Goal: Task Accomplishment & Management: Use online tool/utility

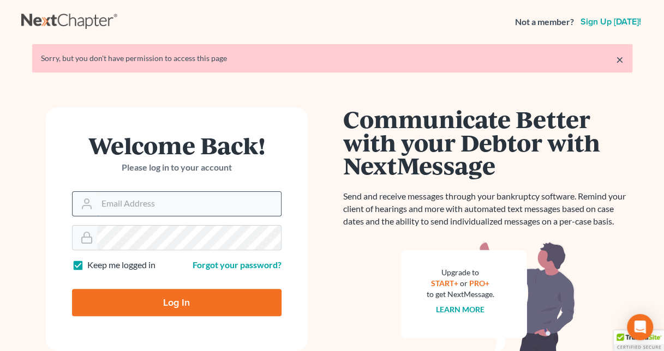
click at [207, 200] on input "Email Address" at bounding box center [189, 204] width 184 height 24
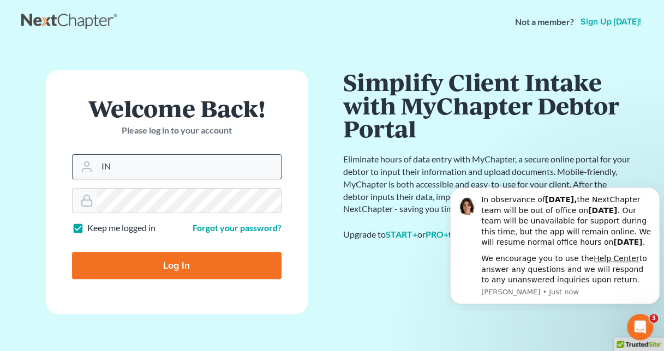
type input "I"
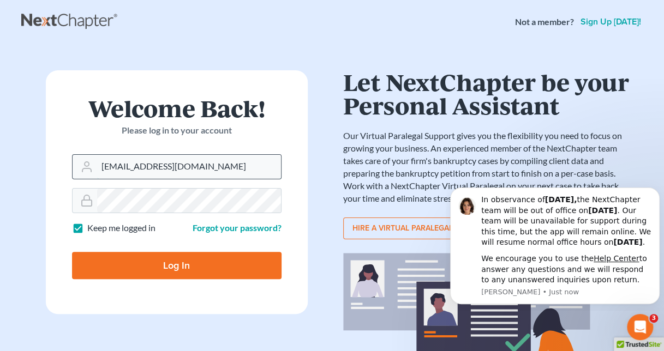
type input "[EMAIL_ADDRESS][DOMAIN_NAME]"
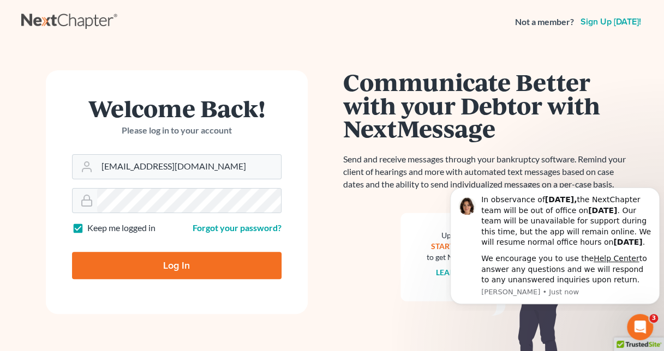
click at [210, 266] on input "Log In" at bounding box center [176, 265] width 209 height 27
type input "Thinking..."
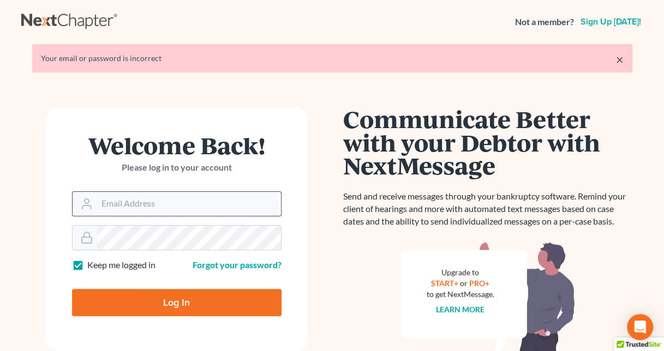
click at [225, 200] on input "Email Address" at bounding box center [189, 204] width 184 height 24
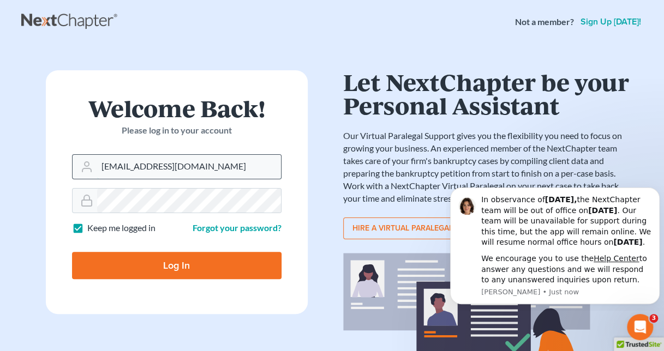
type input "[EMAIL_ADDRESS][DOMAIN_NAME]"
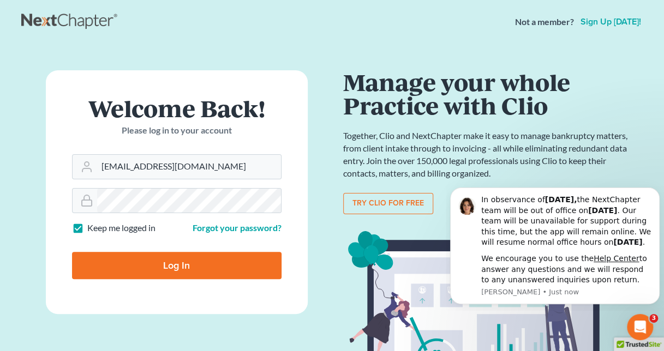
click at [221, 275] on input "Log In" at bounding box center [176, 265] width 209 height 27
type input "Thinking..."
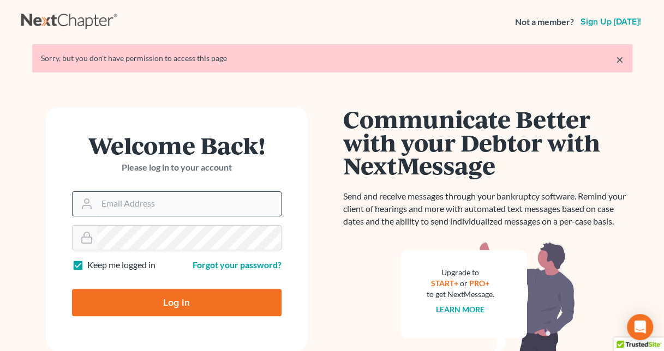
click at [197, 207] on input "Email Address" at bounding box center [189, 204] width 184 height 24
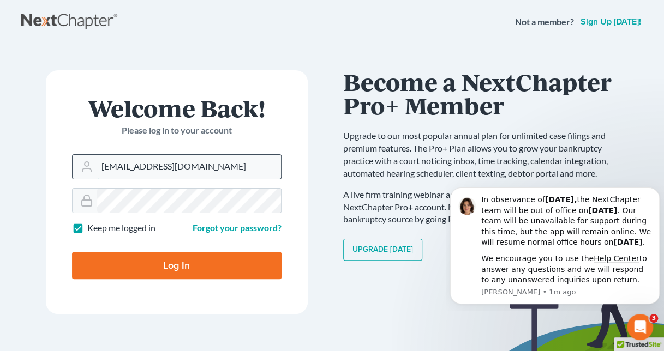
type input "[EMAIL_ADDRESS][DOMAIN_NAME]"
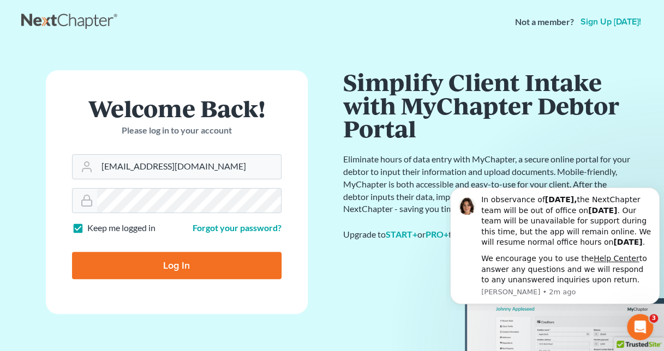
click at [231, 264] on input "Log In" at bounding box center [176, 265] width 209 height 27
type input "Thinking..."
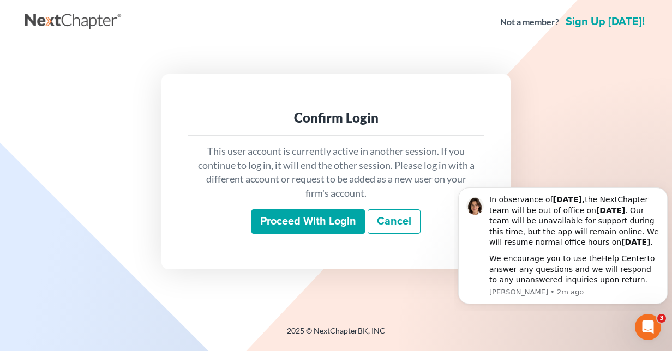
click at [328, 225] on input "Proceed with login" at bounding box center [307, 221] width 113 height 25
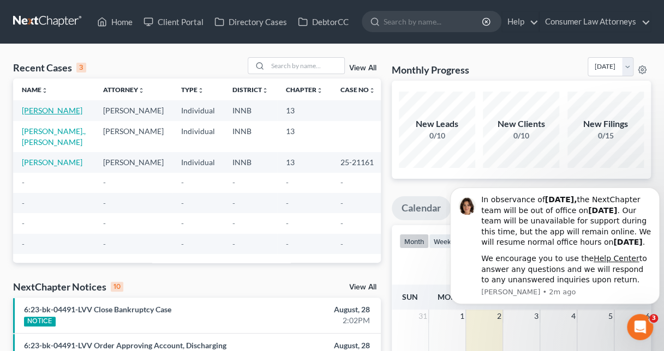
click at [38, 115] on link "[PERSON_NAME]" at bounding box center [52, 110] width 61 height 9
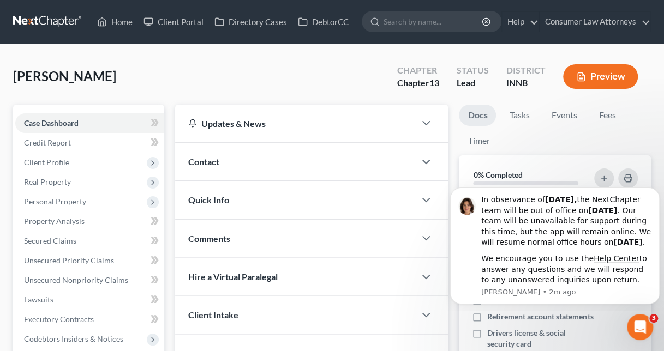
click at [604, 85] on button "Preview" at bounding box center [600, 76] width 75 height 25
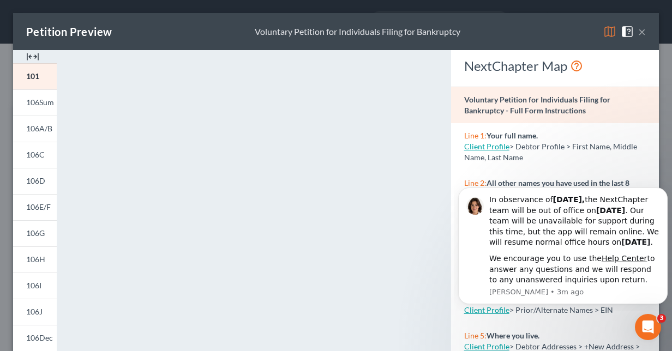
click at [638, 37] on button "×" at bounding box center [642, 31] width 8 height 13
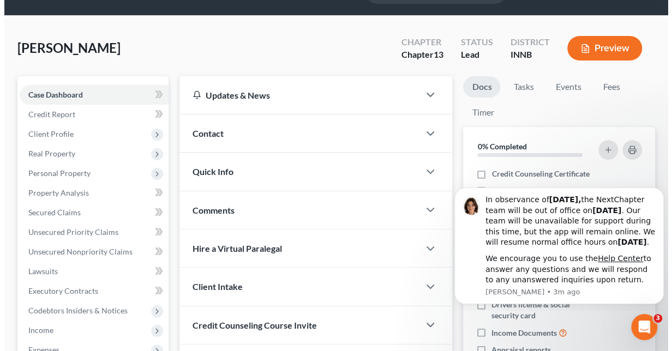
scroll to position [29, 0]
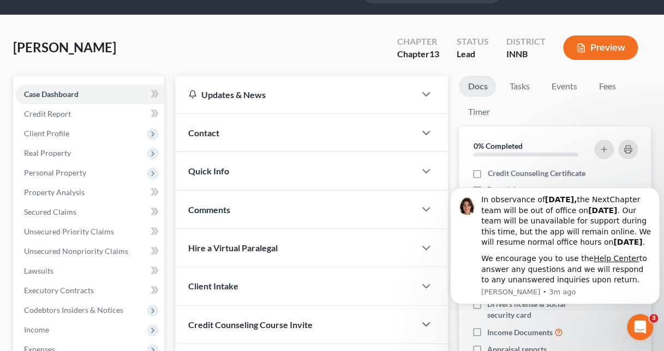
click at [605, 49] on button "Preview" at bounding box center [600, 47] width 75 height 25
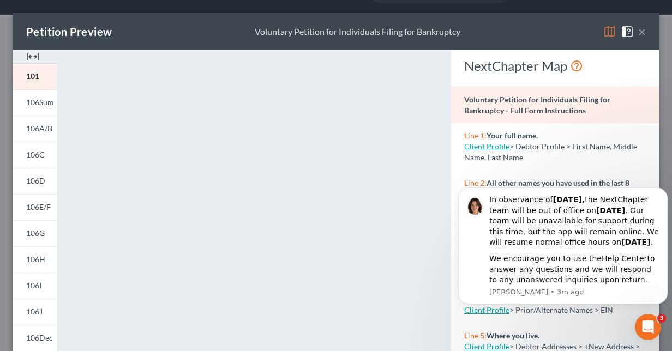
click at [436, 230] on div "<object ng-attr-data='[URL][DOMAIN_NAME]' type='application/pdf' width='100%' h…" at bounding box center [253, 326] width 383 height 552
click at [430, 67] on div "<object ng-attr-data='[URL][DOMAIN_NAME]' type='application/pdf' width='100%' h…" at bounding box center [254, 326] width 372 height 552
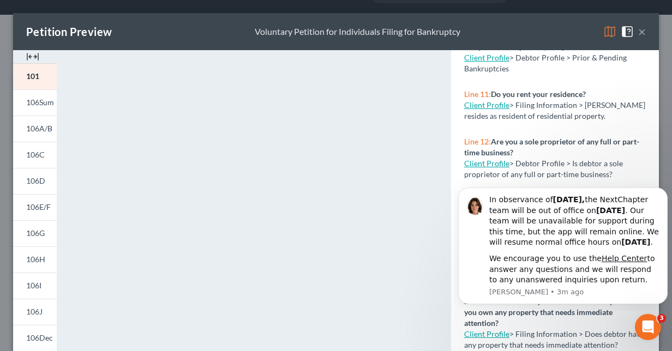
scroll to position [579, 0]
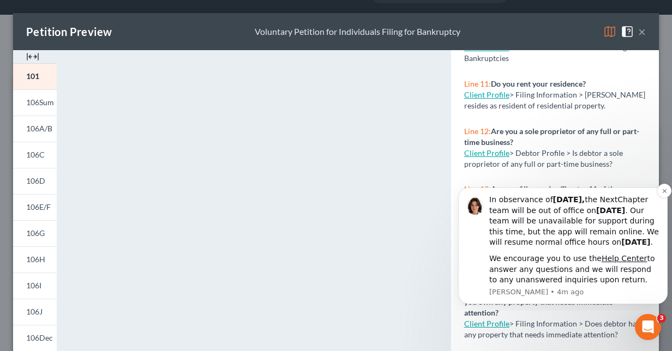
click at [478, 242] on div "In observance of Labor Day, the NextChapter team will be out of office on Monda…" at bounding box center [562, 246] width 193 height 103
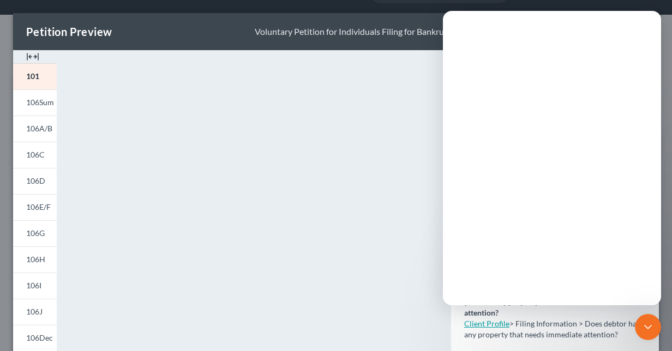
scroll to position [0, 0]
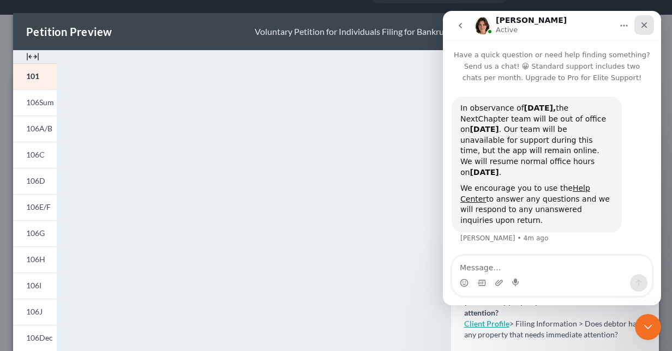
click at [647, 33] on div "Close" at bounding box center [644, 25] width 20 height 20
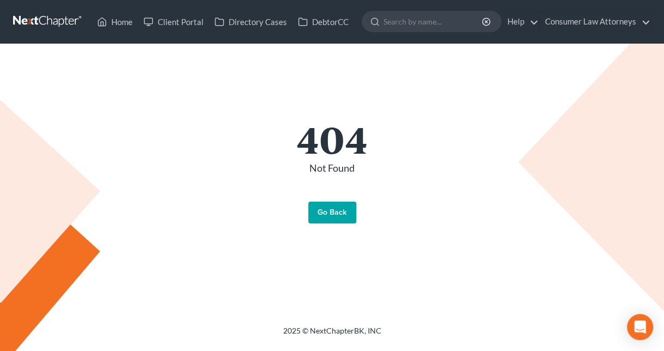
click at [335, 213] on link "Go Back" at bounding box center [332, 213] width 48 height 22
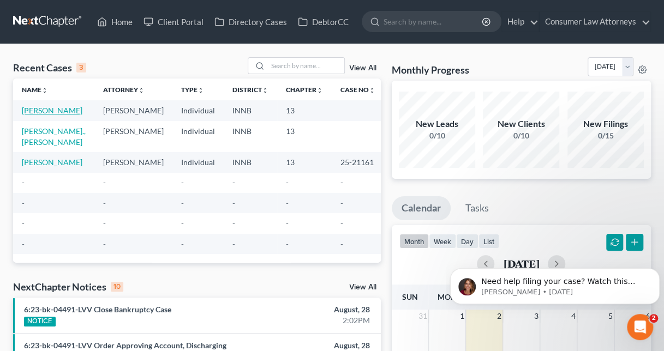
click at [44, 115] on link "[PERSON_NAME]" at bounding box center [52, 110] width 61 height 9
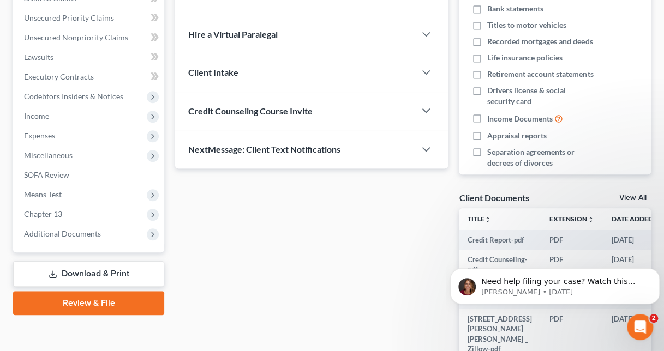
scroll to position [243, 0]
click at [131, 306] on link "Review & File" at bounding box center [88, 303] width 151 height 24
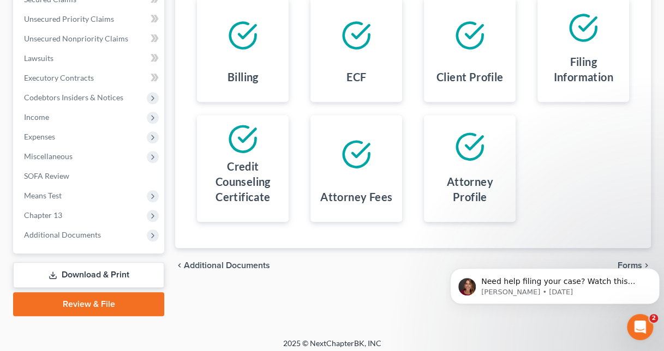
scroll to position [246, 0]
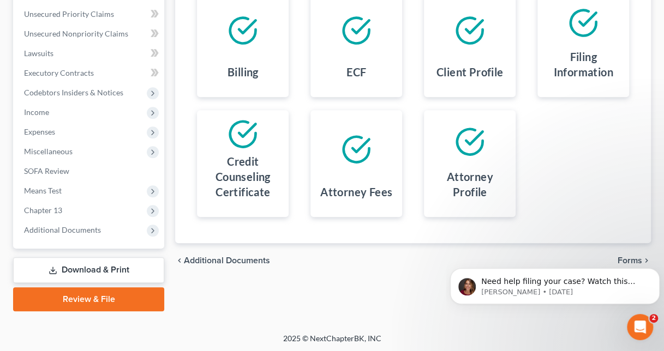
click at [143, 293] on link "Review & File" at bounding box center [88, 299] width 151 height 24
click at [91, 297] on link "Review & File" at bounding box center [88, 299] width 151 height 24
click at [110, 302] on link "Review & File" at bounding box center [88, 299] width 151 height 24
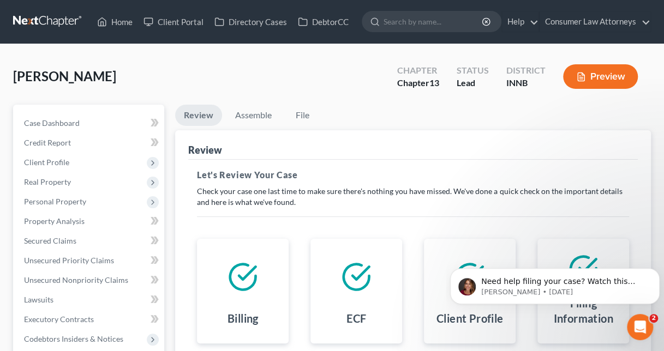
scroll to position [0, 0]
click at [122, 27] on link "Home" at bounding box center [115, 22] width 46 height 20
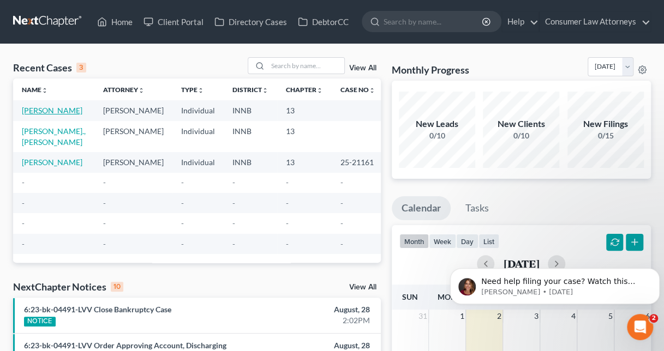
click at [40, 115] on link "[PERSON_NAME]" at bounding box center [52, 110] width 61 height 9
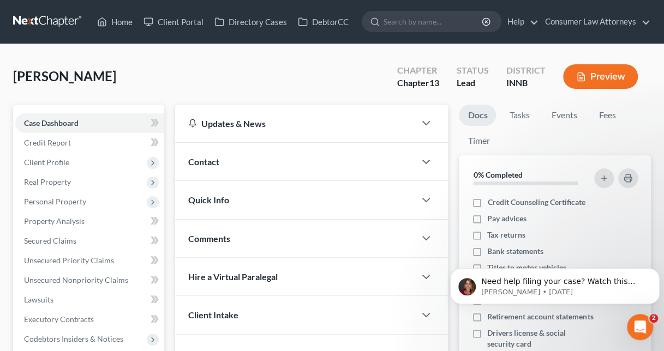
click at [612, 81] on button "Preview" at bounding box center [600, 76] width 75 height 25
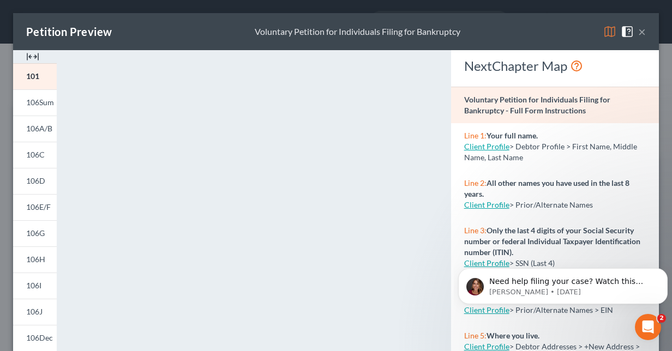
click at [611, 34] on span at bounding box center [611, 30] width 17 height 9
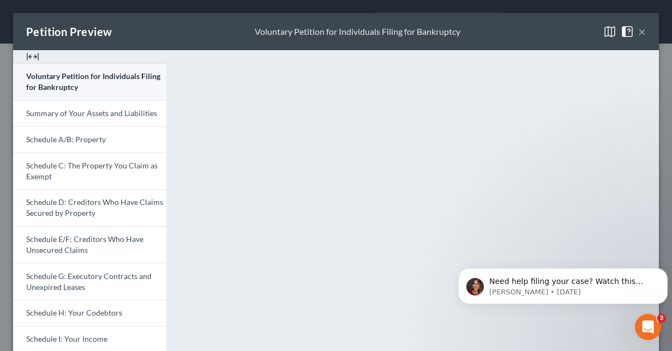
click at [38, 63] on link "Voluntary Petition for Individuals Filing for Bankruptcy" at bounding box center [89, 81] width 153 height 37
click at [103, 75] on span "Voluntary Petition for Individuals Filing for Bankruptcy" at bounding box center [93, 81] width 134 height 20
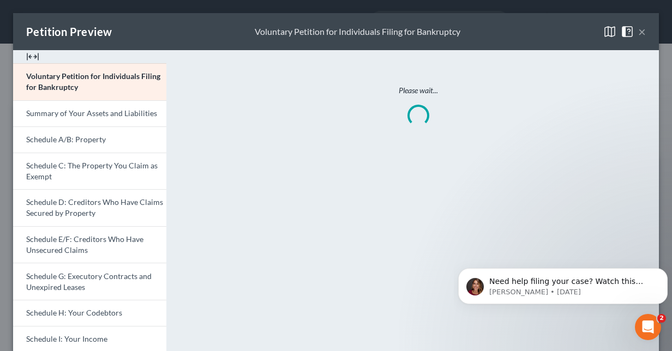
click at [40, 60] on div at bounding box center [89, 56] width 153 height 13
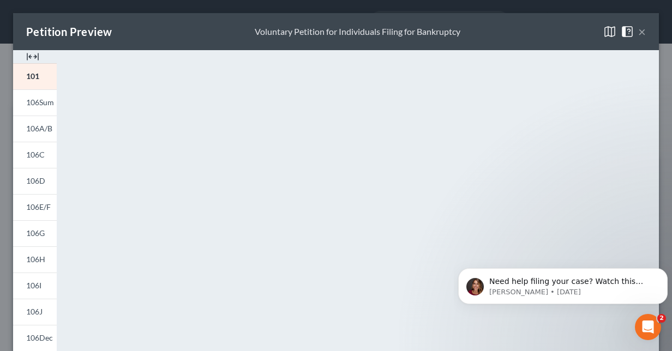
click at [38, 60] on img at bounding box center [32, 56] width 13 height 13
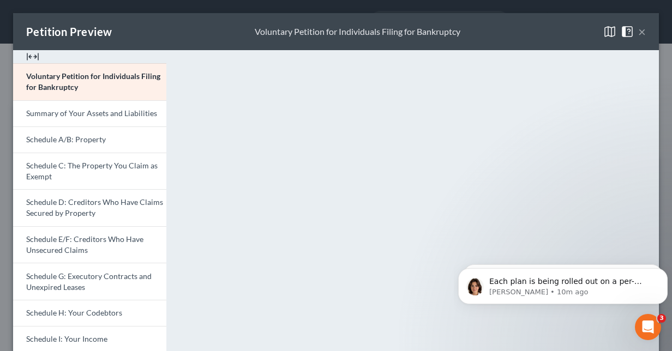
click at [638, 38] on button "×" at bounding box center [642, 31] width 8 height 13
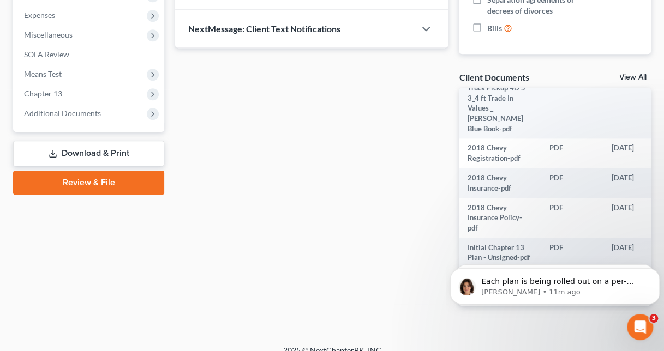
scroll to position [376, 0]
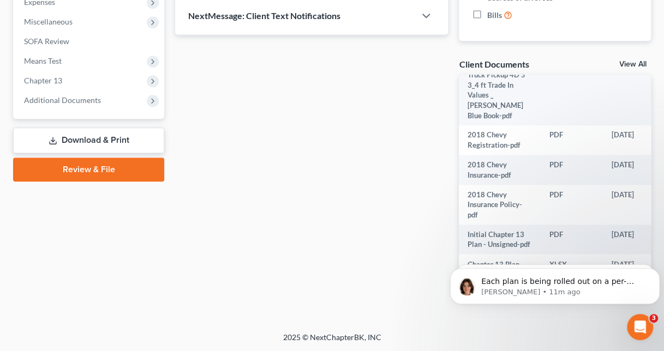
click at [632, 64] on link "View All" at bounding box center [632, 65] width 27 height 8
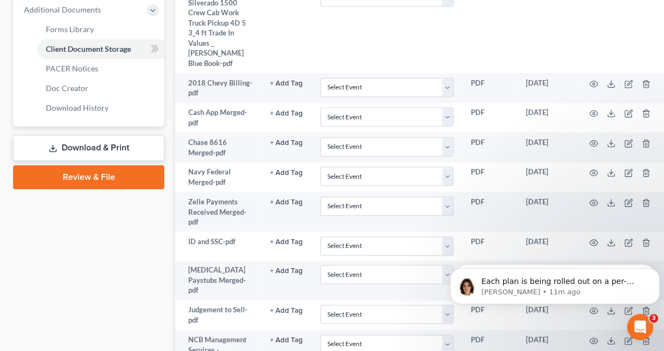
scroll to position [447, 0]
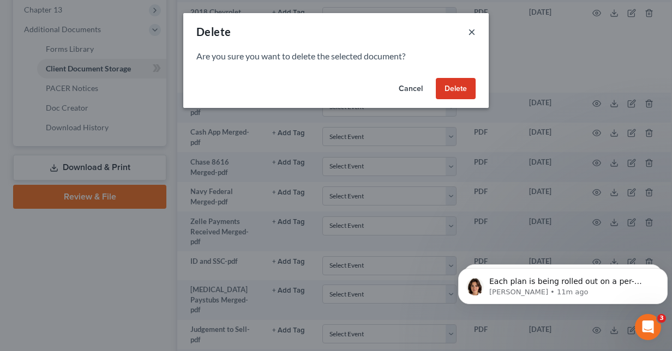
click at [473, 35] on button "×" at bounding box center [472, 31] width 8 height 13
click at [473, 34] on button "×" at bounding box center [472, 31] width 8 height 13
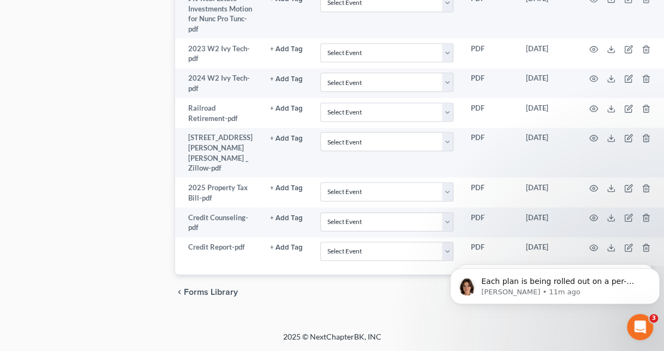
scroll to position [1087, 0]
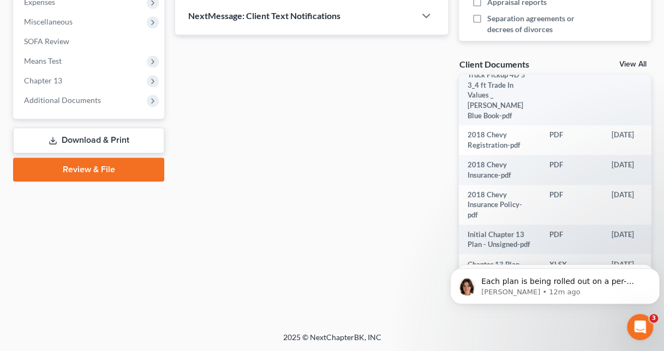
scroll to position [876, 0]
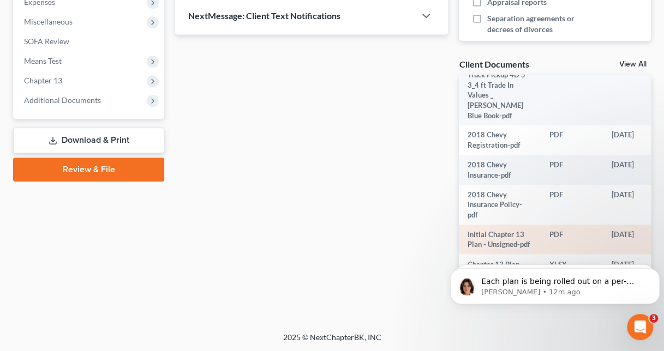
click at [493, 231] on td "Initial Chapter 13 Plan - Unsigned-pdf" at bounding box center [500, 240] width 82 height 30
click at [500, 228] on td "Initial Chapter 13 Plan - Unsigned-pdf" at bounding box center [500, 240] width 82 height 30
click at [496, 228] on td "Initial Chapter 13 Plan - Unsigned-pdf" at bounding box center [500, 240] width 82 height 30
click at [467, 225] on td "Initial Chapter 13 Plan - Unsigned-pdf" at bounding box center [500, 240] width 82 height 30
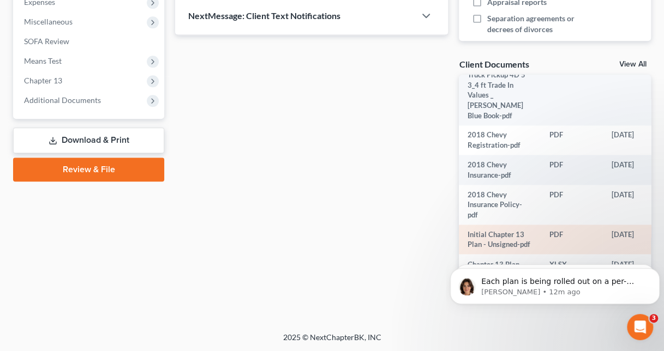
click at [487, 225] on td "Initial Chapter 13 Plan - Unsigned-pdf" at bounding box center [500, 240] width 82 height 30
click at [557, 241] on td "PDF" at bounding box center [571, 240] width 62 height 30
click at [604, 236] on td "[DATE]" at bounding box center [635, 240] width 67 height 30
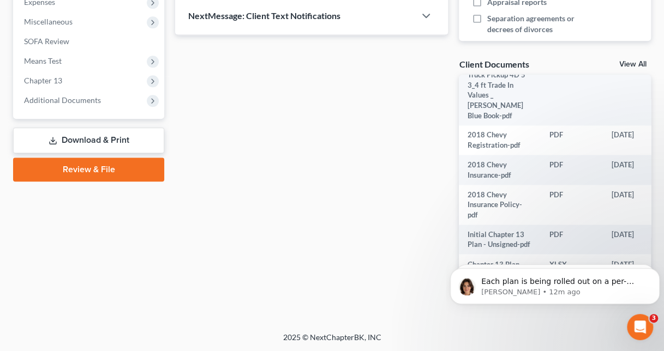
click at [628, 61] on link "View All" at bounding box center [632, 65] width 27 height 8
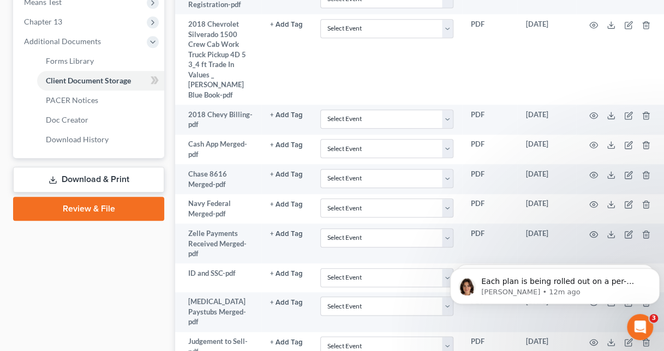
scroll to position [505, 0]
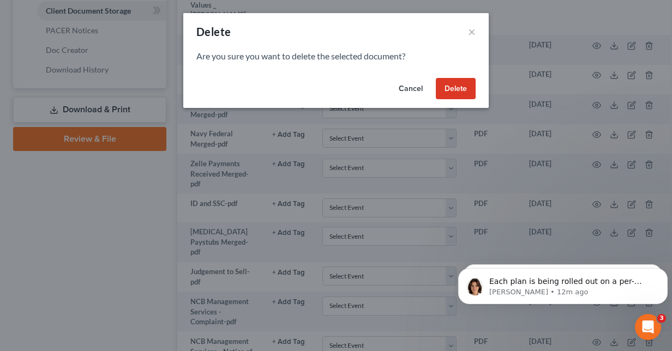
click at [399, 89] on button "Cancel" at bounding box center [410, 89] width 41 height 22
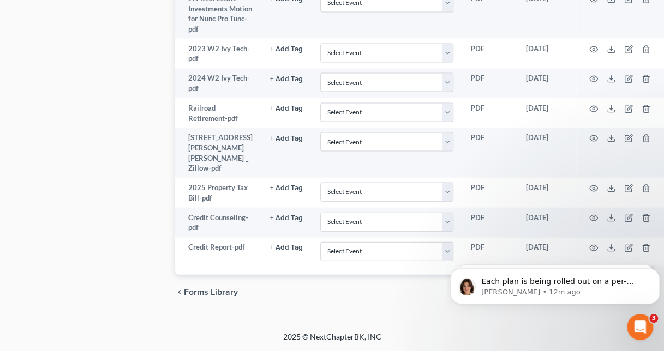
scroll to position [1081, 0]
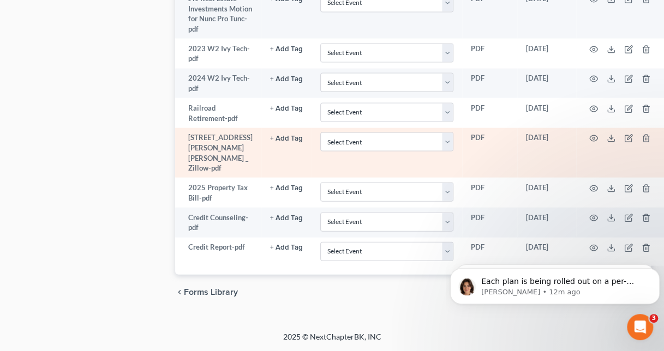
click at [651, 165] on td at bounding box center [622, 153] width 92 height 50
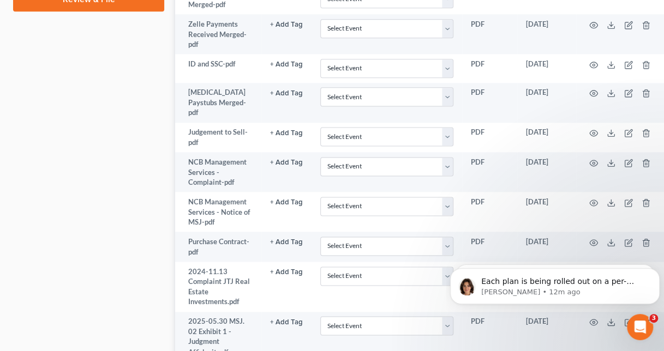
scroll to position [630, 0]
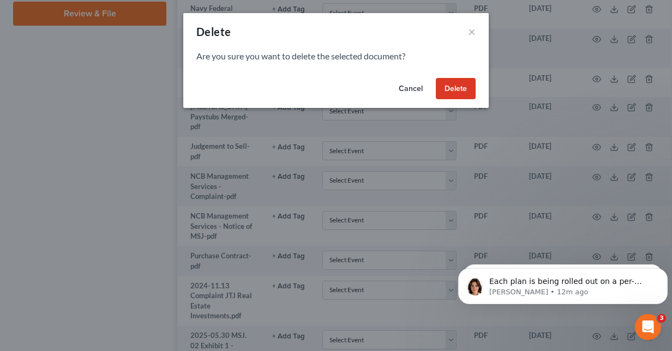
click at [413, 93] on button "Cancel" at bounding box center [410, 89] width 41 height 22
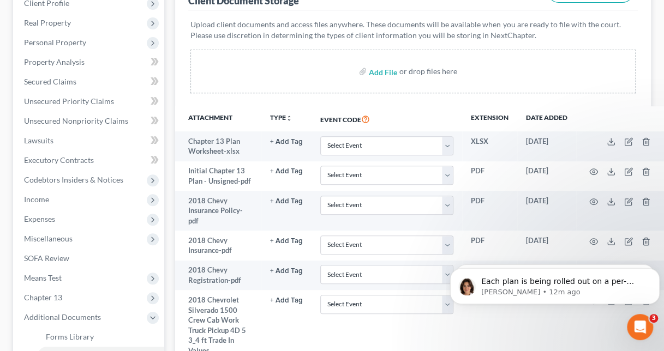
scroll to position [129, 0]
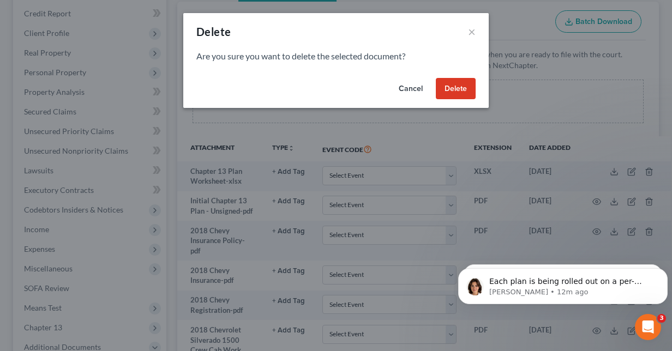
click at [413, 94] on button "Cancel" at bounding box center [410, 89] width 41 height 22
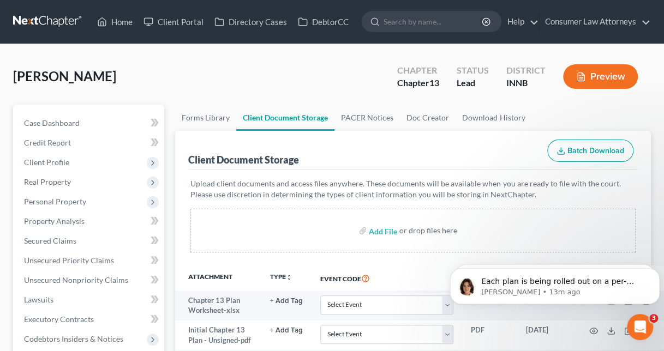
scroll to position [0, 0]
click at [416, 83] on div "Chapter 13" at bounding box center [418, 83] width 42 height 13
click at [123, 23] on link "Home" at bounding box center [115, 22] width 46 height 20
click at [119, 22] on link "Home" at bounding box center [115, 22] width 46 height 20
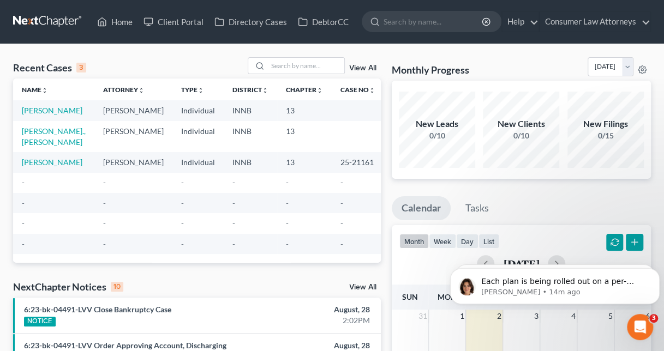
click at [300, 233] on td "-" at bounding box center [304, 223] width 55 height 20
click at [33, 111] on link "[PERSON_NAME]" at bounding box center [52, 110] width 61 height 9
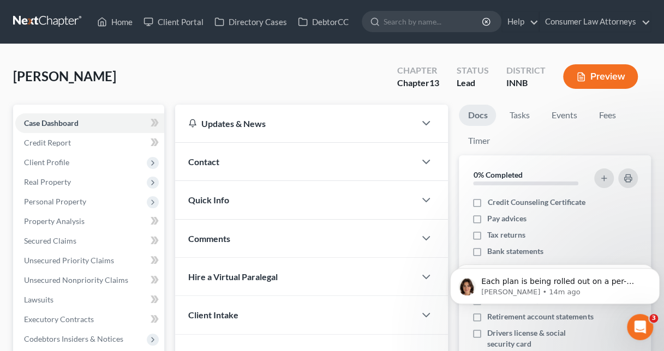
click at [427, 91] on div "Chapter Chapter 13" at bounding box center [417, 78] width 59 height 32
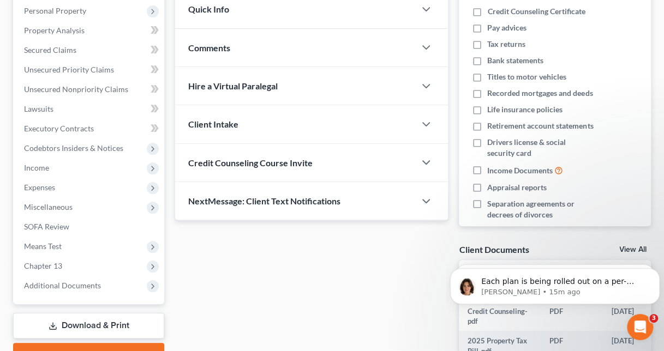
scroll to position [191, 0]
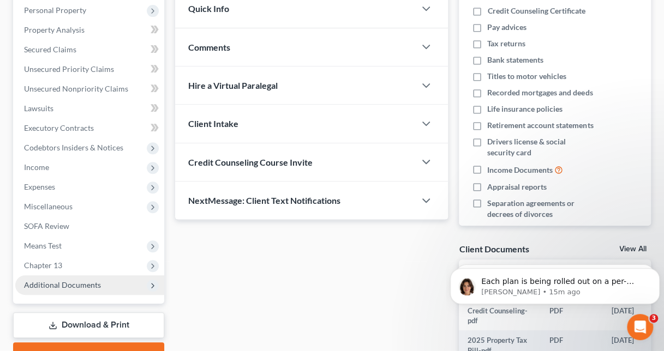
click at [148, 293] on span "Additional Documents" at bounding box center [89, 285] width 149 height 20
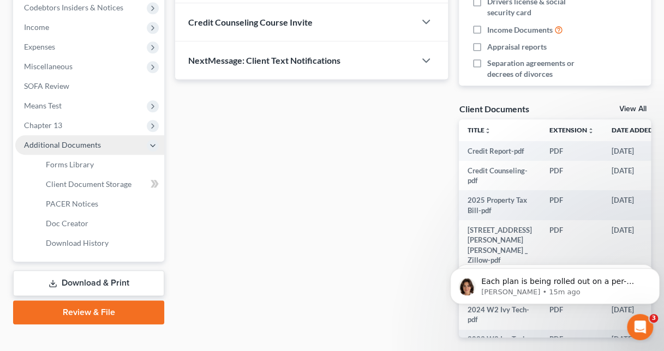
scroll to position [332, 0]
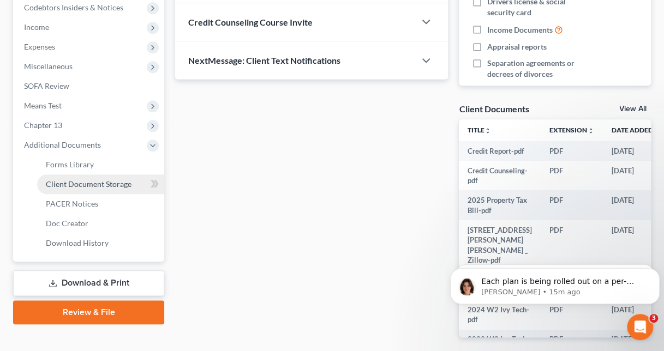
click at [128, 189] on link "Client Document Storage" at bounding box center [100, 185] width 127 height 20
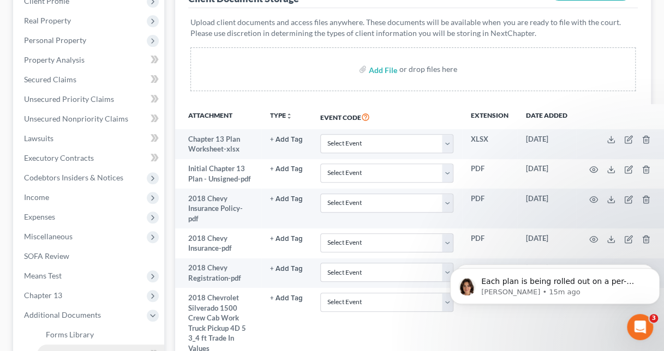
scroll to position [164, 0]
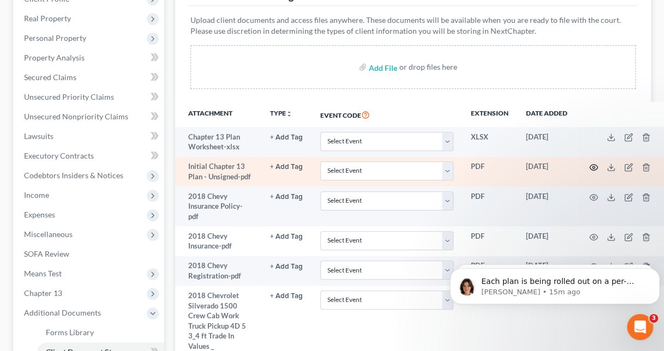
click at [589, 169] on icon "button" at bounding box center [593, 168] width 8 height 6
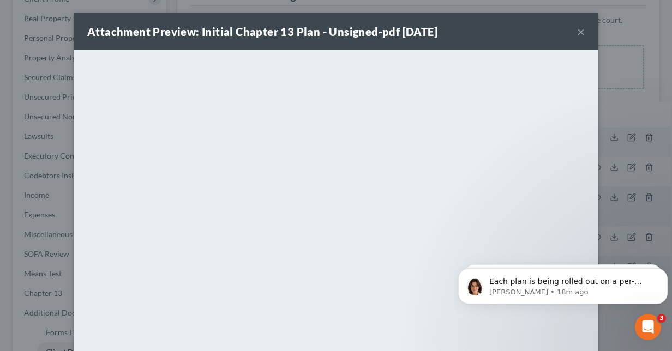
click at [577, 37] on button "×" at bounding box center [581, 31] width 8 height 13
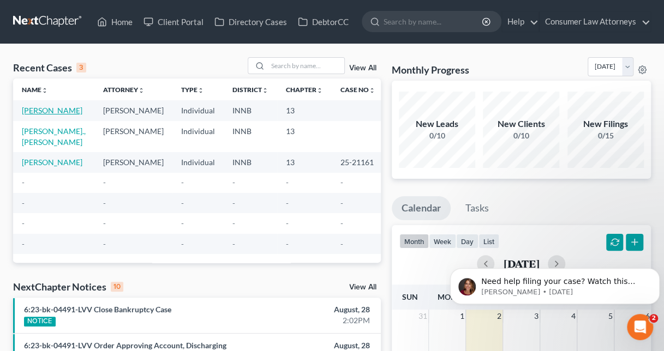
click at [35, 115] on link "[PERSON_NAME]" at bounding box center [52, 110] width 61 height 9
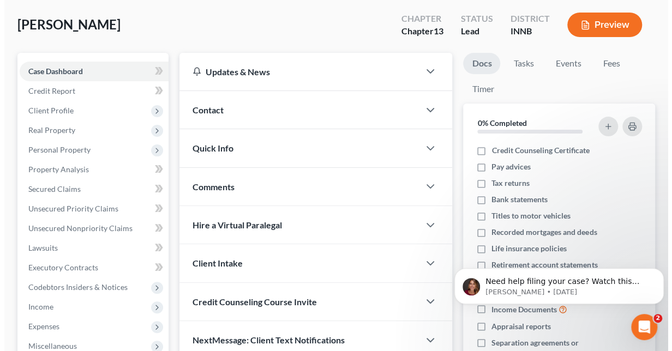
scroll to position [43, 0]
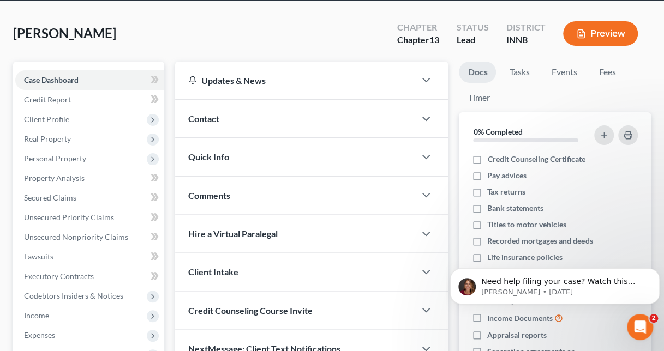
click at [615, 42] on button "Preview" at bounding box center [600, 33] width 75 height 25
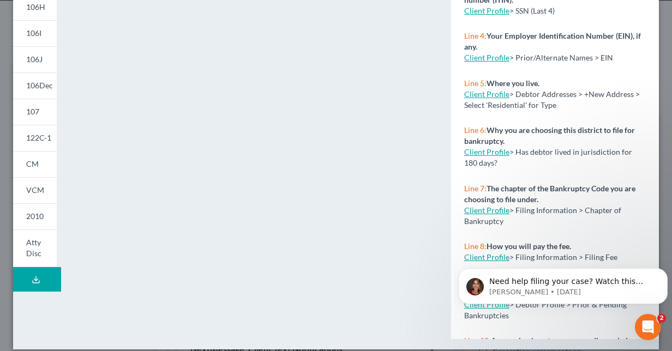
scroll to position [264, 0]
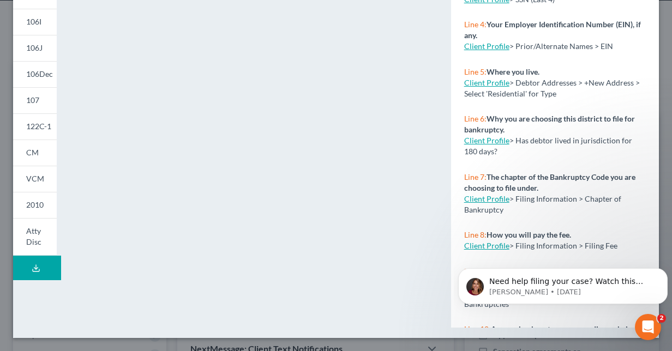
click at [44, 270] on button "Download Draft" at bounding box center [37, 268] width 48 height 25
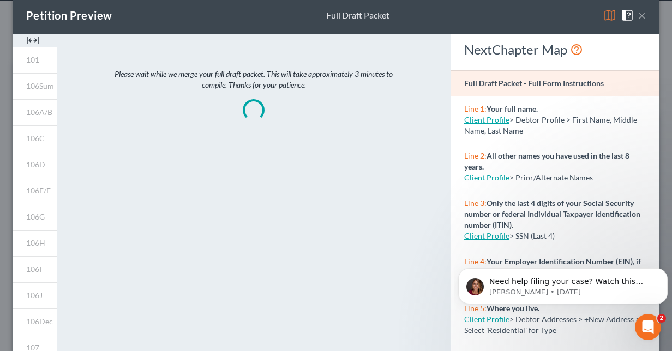
scroll to position [0, 0]
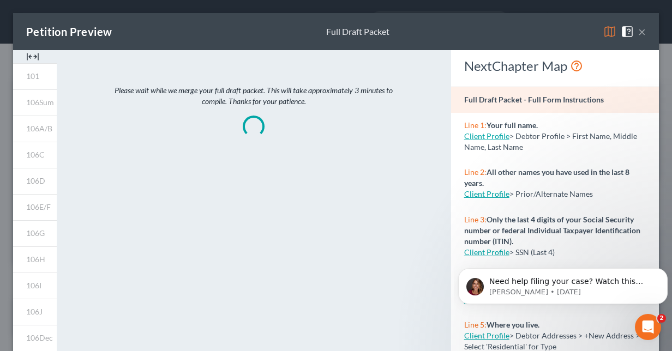
click at [46, 56] on div at bounding box center [35, 56] width 44 height 13
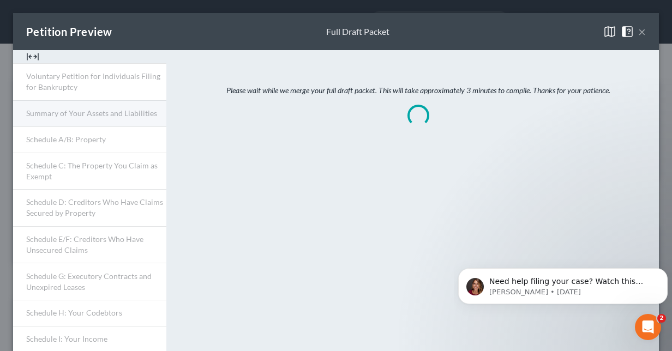
click at [149, 117] on link "Summary of Your Assets and Liabilities" at bounding box center [89, 113] width 153 height 26
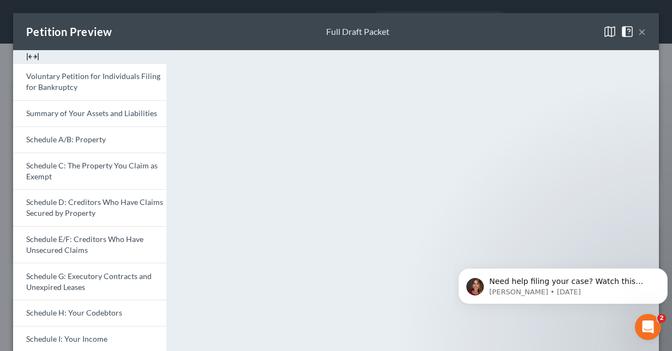
click at [653, 170] on div "<object ng-attr-data='https://nextchapter-prod.s3.amazonaws.com/pdfs/78ded951-0…" at bounding box center [418, 344] width 492 height 588
click html "Need help filing your case? Watch this video! Still need help? Here are two art…"
click at [642, 45] on div "Petition Preview Full Draft Packet ×" at bounding box center [336, 31] width 646 height 37
click at [638, 37] on button "×" at bounding box center [642, 31] width 8 height 13
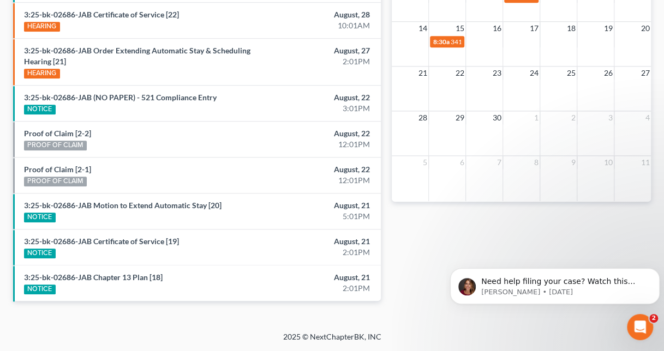
scroll to position [396, 0]
click at [169, 285] on div "NOTICE" at bounding box center [137, 288] width 227 height 11
click at [47, 289] on div "NOTICE" at bounding box center [40, 290] width 32 height 10
click at [371, 295] on li "3:25-bk-02686-JAB Chapter 13 Plan [18] NOTICE August, 21 2:01PM" at bounding box center [197, 283] width 368 height 36
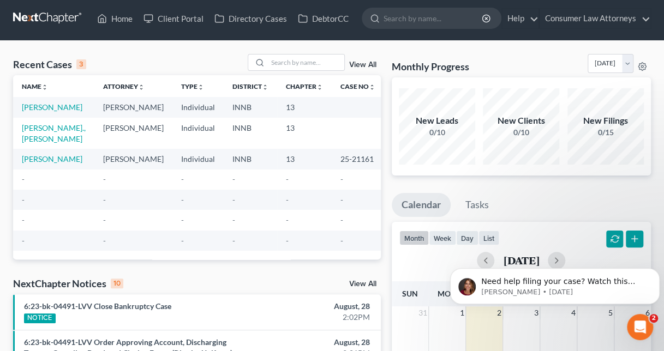
scroll to position [0, 0]
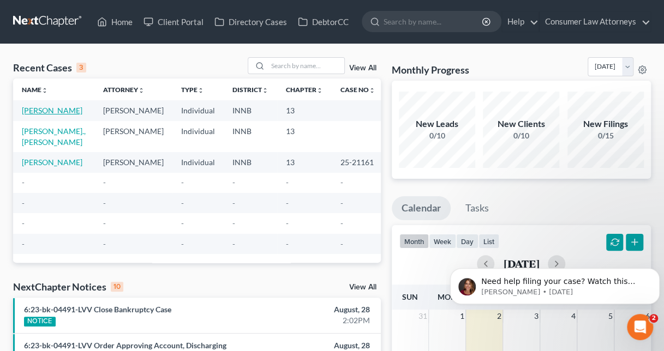
click at [43, 115] on link "[PERSON_NAME]" at bounding box center [52, 110] width 61 height 9
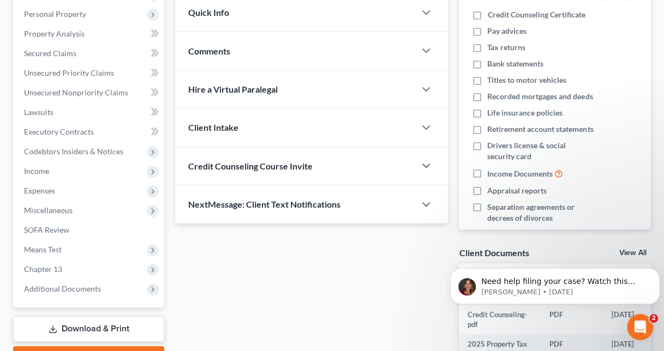
scroll to position [188, 0]
click at [146, 270] on span "Chapter 13" at bounding box center [89, 270] width 149 height 20
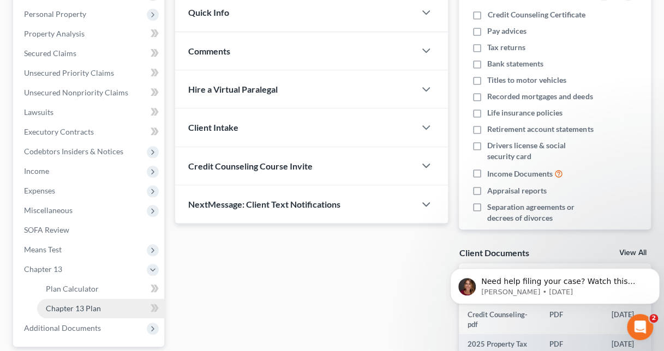
click at [101, 310] on link "Chapter 13 Plan" at bounding box center [100, 309] width 127 height 20
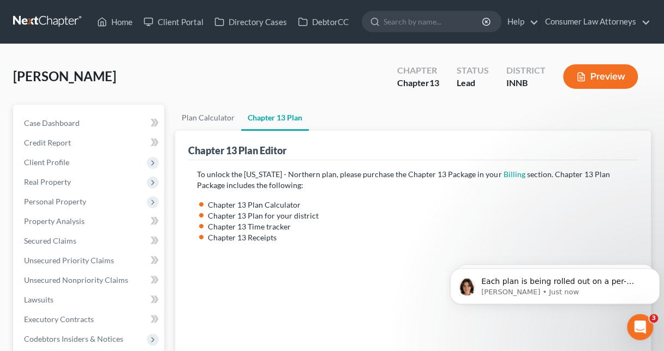
click at [593, 74] on button "Preview" at bounding box center [600, 76] width 75 height 25
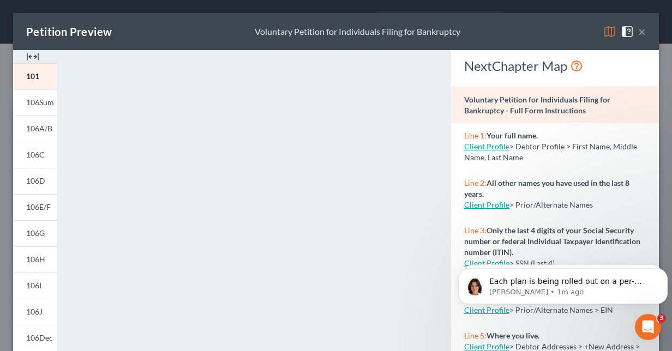
click at [638, 37] on button "×" at bounding box center [642, 31] width 8 height 13
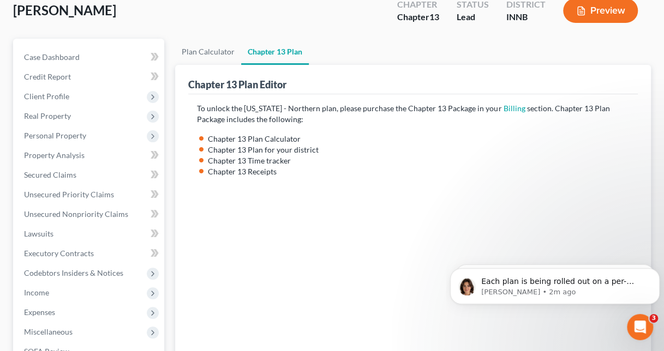
scroll to position [67, 0]
click at [634, 188] on div "To unlock the Indiana - Northern plan, please purchase the Chapter 13 Package i…" at bounding box center [412, 255] width 449 height 323
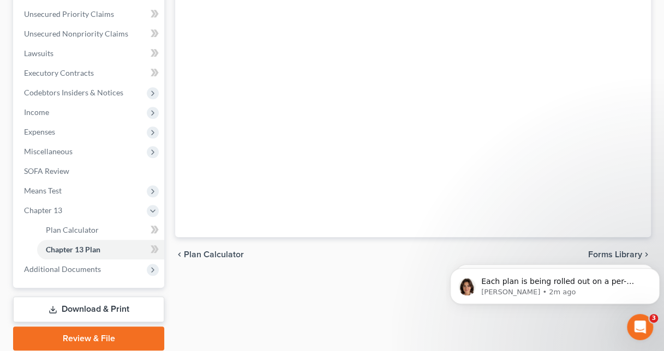
scroll to position [195, 0]
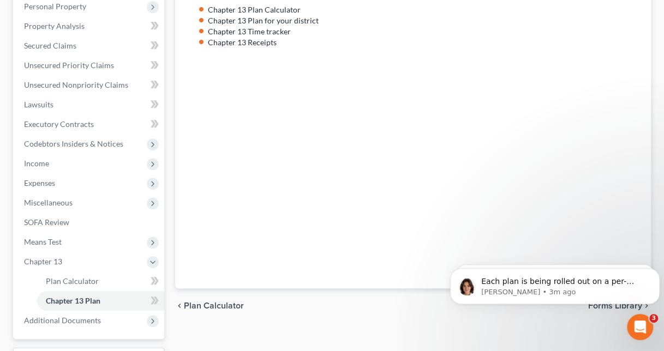
click at [224, 307] on span "Plan Calculator" at bounding box center [214, 306] width 60 height 9
